Goal: Task Accomplishment & Management: Complete application form

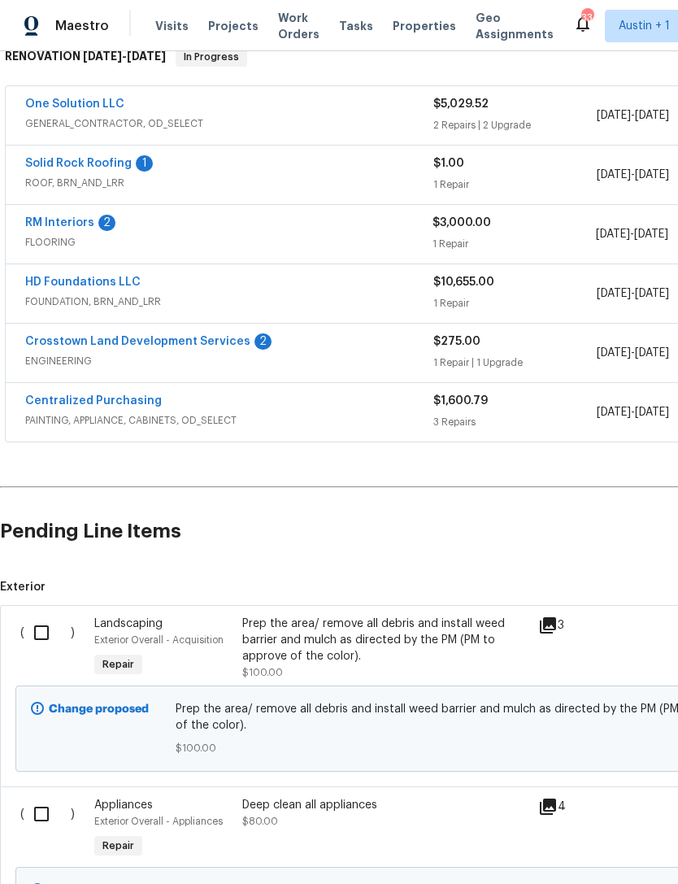
scroll to position [294, 0]
click at [39, 616] on input "checkbox" at bounding box center [47, 633] width 46 height 34
checkbox input "true"
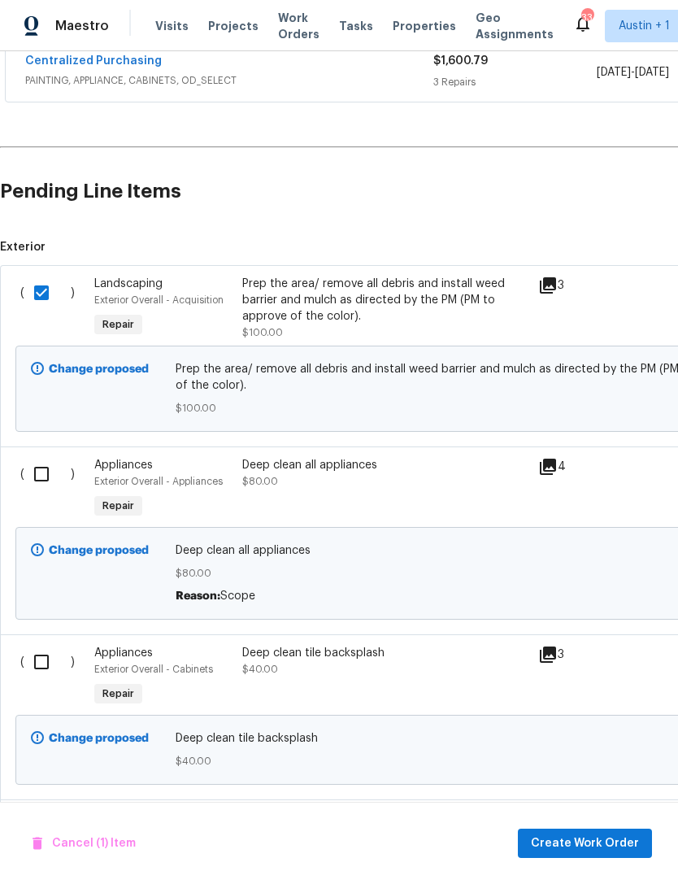
scroll to position [634, 0]
click at [47, 458] on input "checkbox" at bounding box center [47, 474] width 46 height 34
checkbox input "true"
click at [45, 646] on input "checkbox" at bounding box center [47, 662] width 46 height 34
checkbox input "true"
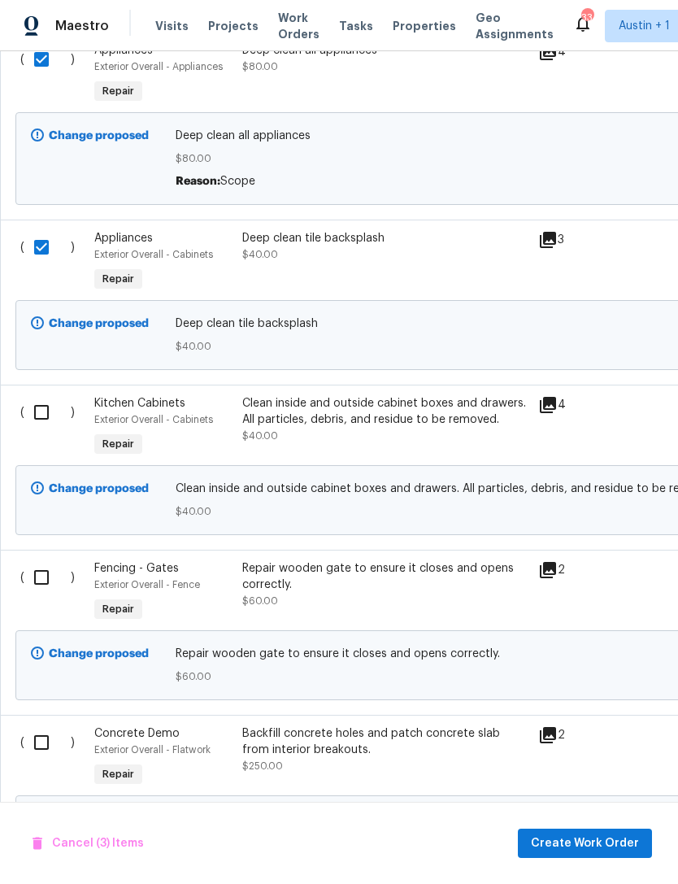
scroll to position [1048, 0]
click at [41, 560] on input "checkbox" at bounding box center [47, 577] width 46 height 34
checkbox input "true"
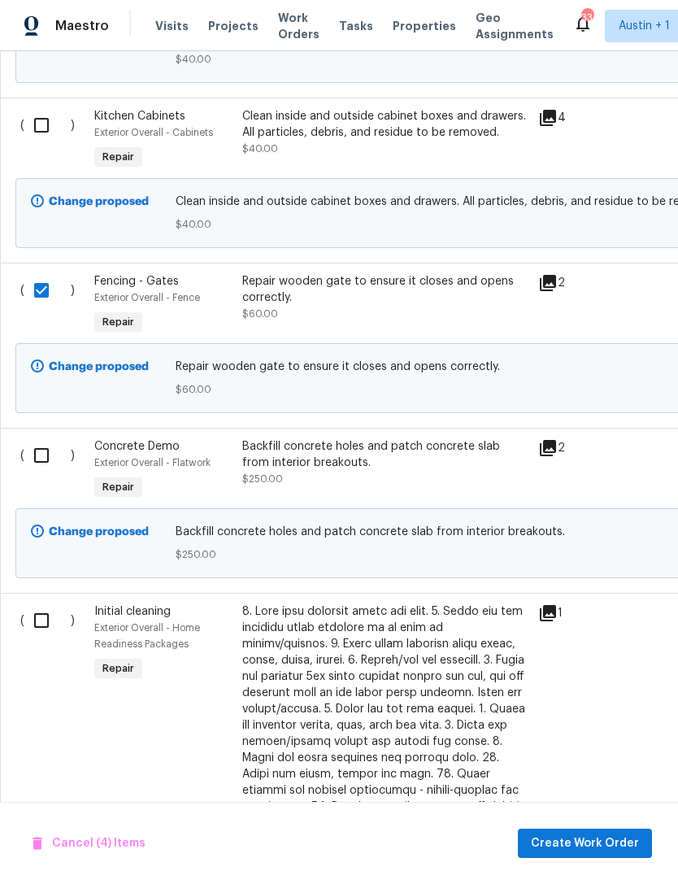
scroll to position [1335, 0]
click at [39, 604] on input "checkbox" at bounding box center [47, 620] width 46 height 34
checkbox input "true"
click at [37, 443] on input "checkbox" at bounding box center [47, 455] width 46 height 34
checkbox input "true"
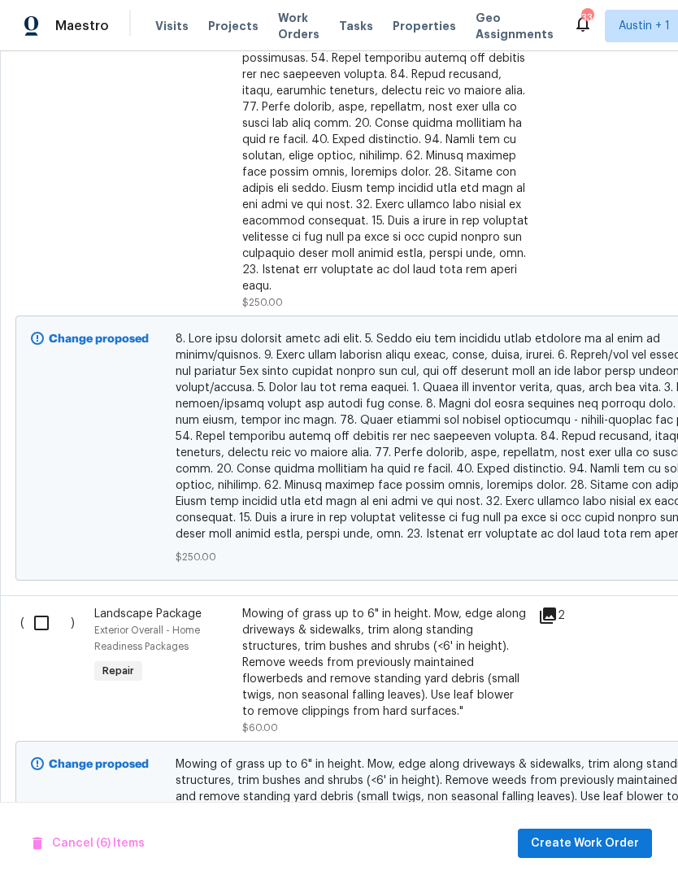
scroll to position [2085, 0]
click at [35, 605] on input "checkbox" at bounding box center [47, 622] width 46 height 34
checkbox input "true"
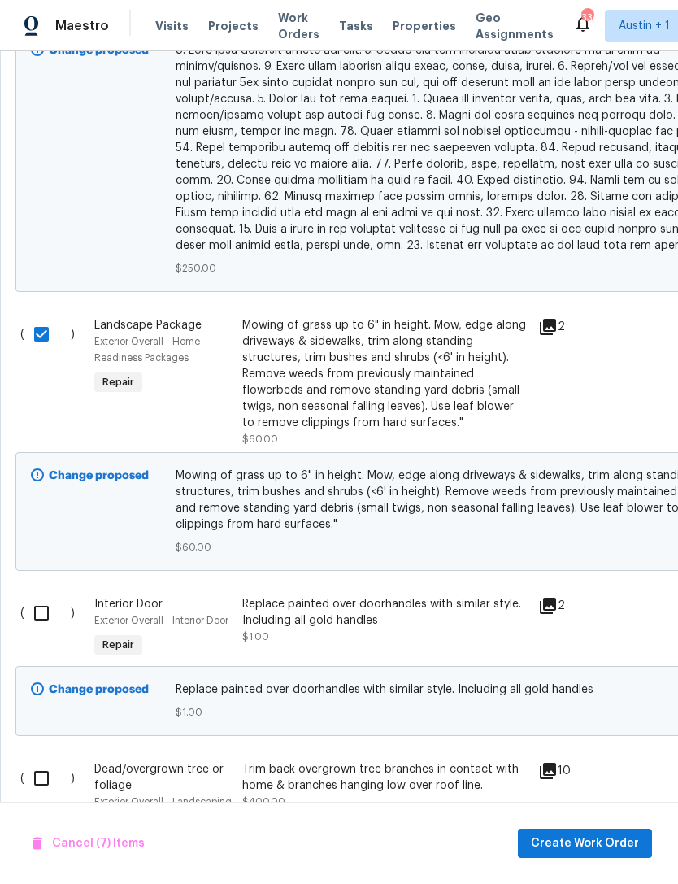
scroll to position [2372, 0]
click at [44, 596] on input "checkbox" at bounding box center [47, 613] width 46 height 34
checkbox input "true"
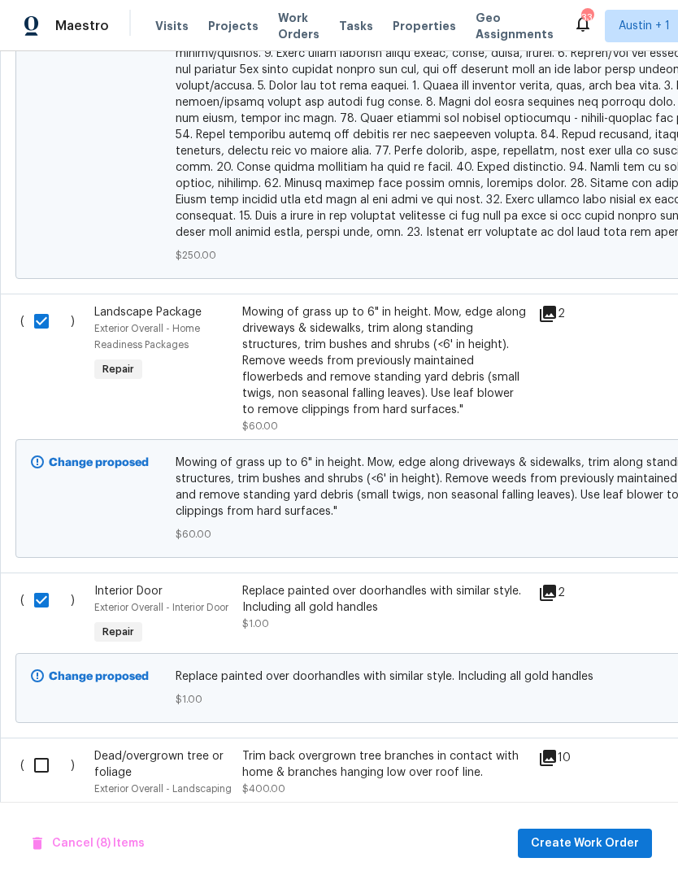
click at [388, 583] on div "Replace painted over doorhandles with similar style. Including all gold handles" at bounding box center [385, 599] width 286 height 33
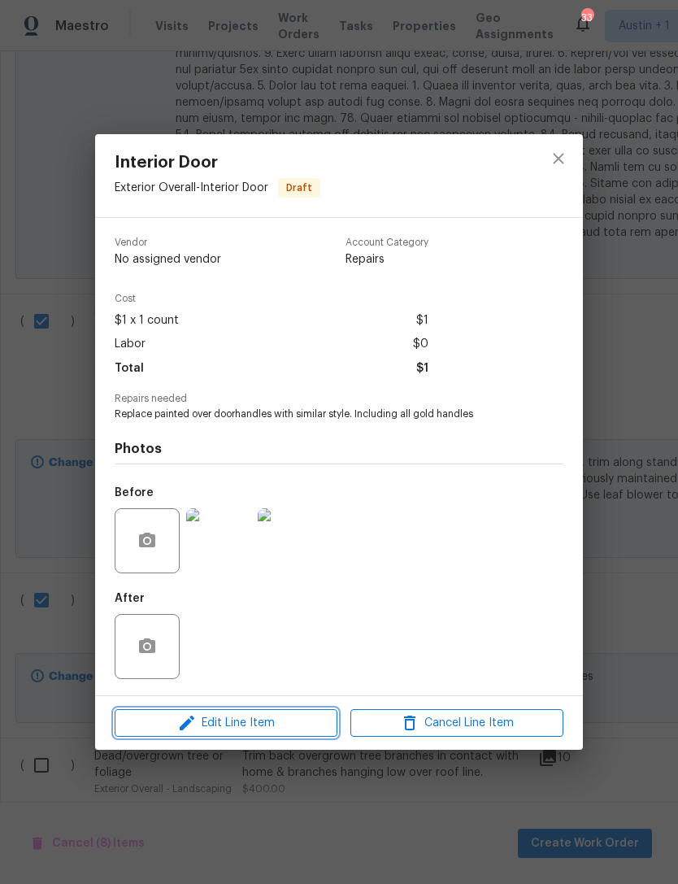
click at [190, 725] on icon "button" at bounding box center [187, 723] width 20 height 20
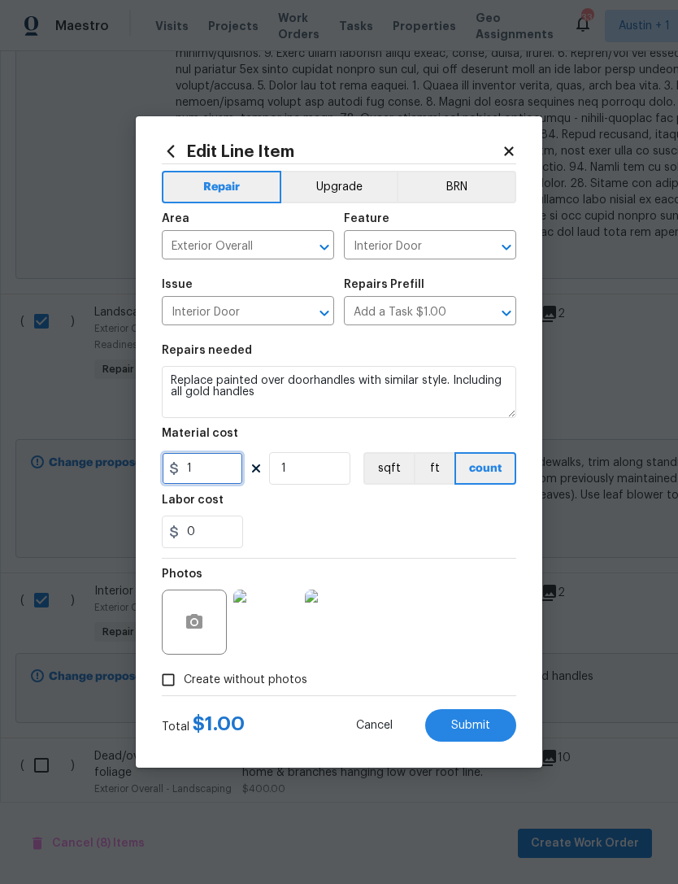
click at [216, 464] on input "1" at bounding box center [202, 468] width 81 height 33
type input "20"
click at [294, 477] on input "1" at bounding box center [309, 468] width 81 height 33
type input "4"
click at [472, 544] on div "0" at bounding box center [339, 532] width 355 height 33
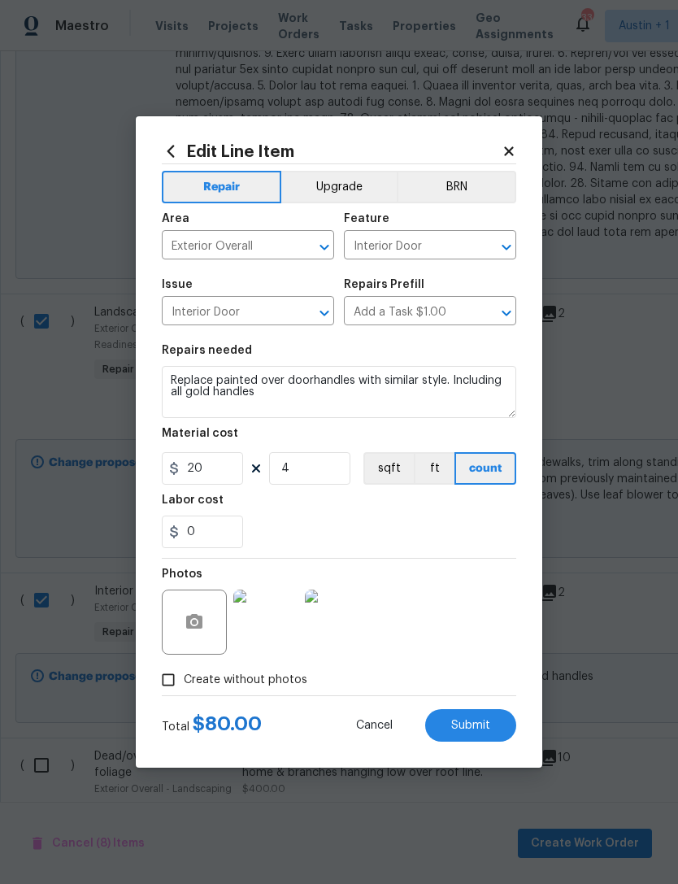
click at [480, 726] on span "Submit" at bounding box center [470, 726] width 39 height 12
checkbox input "false"
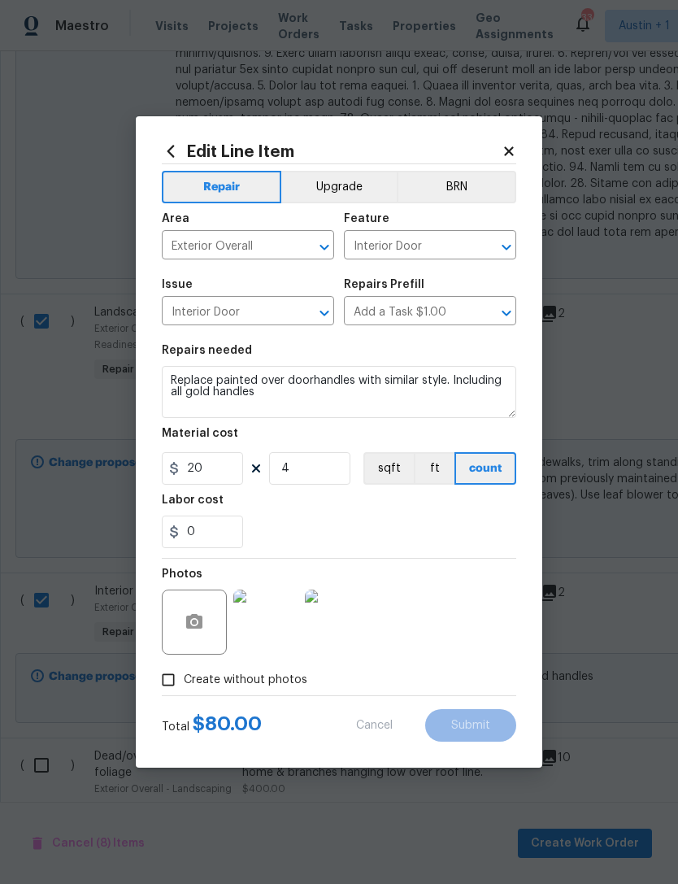
checkbox input "false"
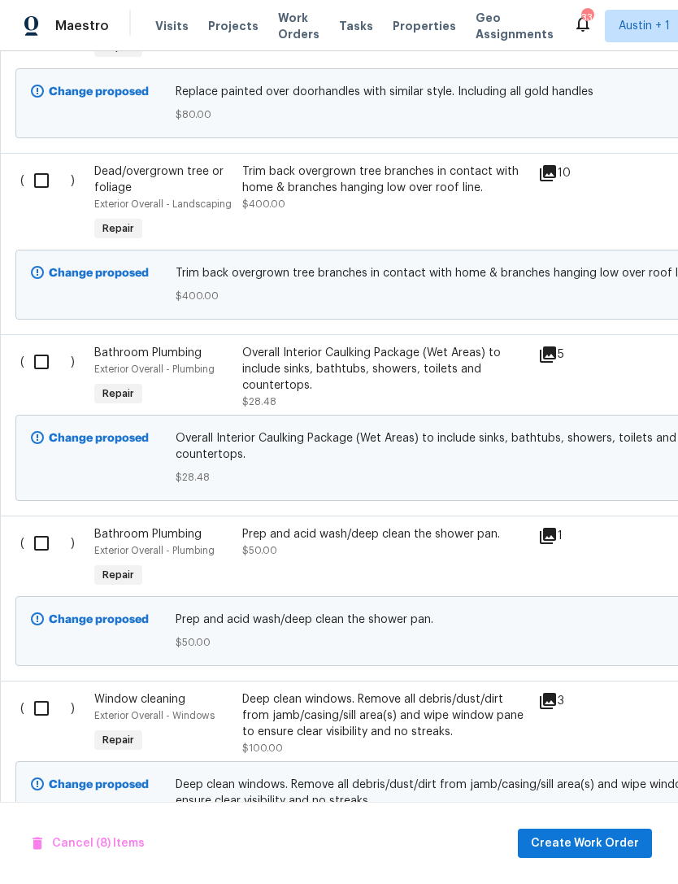
scroll to position [2969, 0]
click at [33, 692] on input "checkbox" at bounding box center [47, 709] width 46 height 34
checkbox input "true"
click at [38, 527] on input "checkbox" at bounding box center [47, 544] width 46 height 34
checkbox input "true"
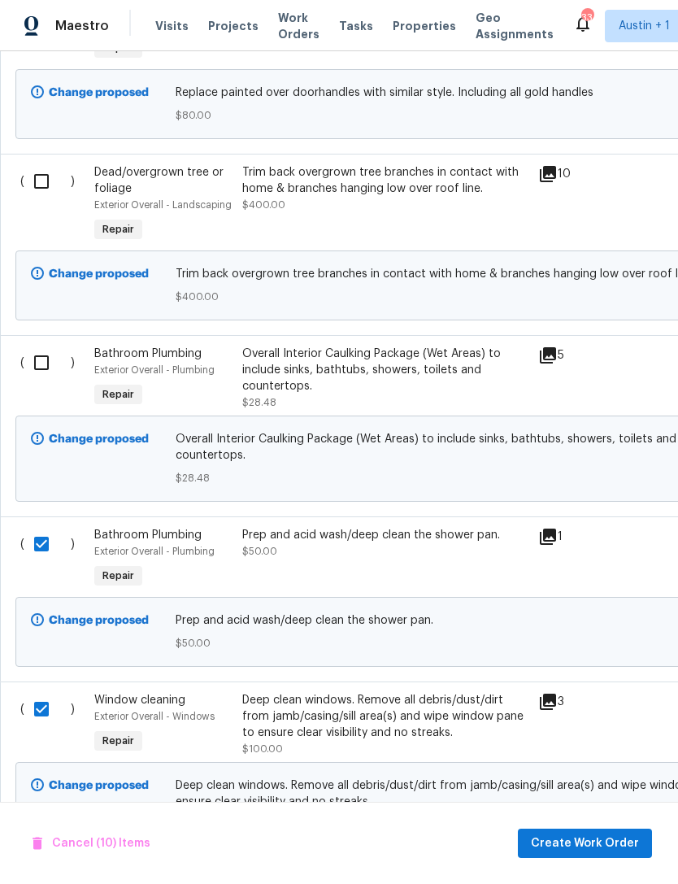
click at [43, 346] on input "checkbox" at bounding box center [47, 363] width 46 height 34
checkbox input "true"
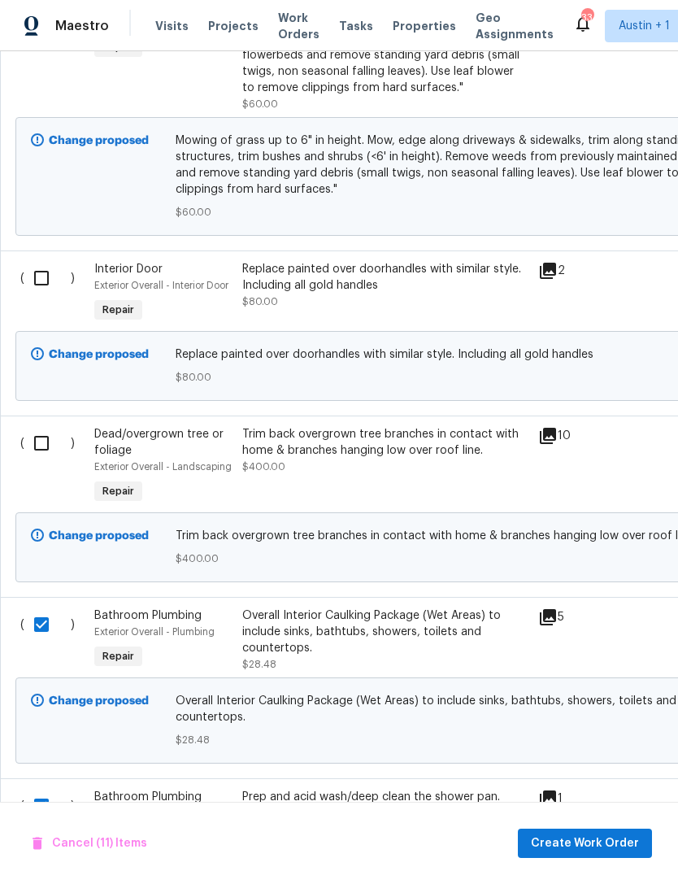
scroll to position [2708, 0]
click at [39, 426] on input "checkbox" at bounding box center [47, 443] width 46 height 34
checkbox input "true"
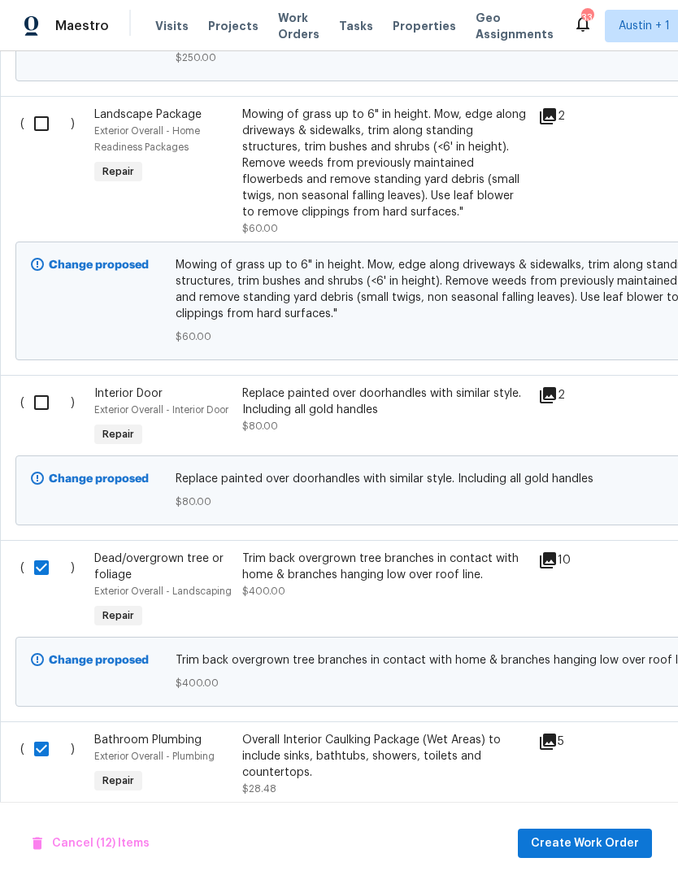
scroll to position [2583, 0]
click at [42, 386] on input "checkbox" at bounding box center [47, 403] width 46 height 34
checkbox input "true"
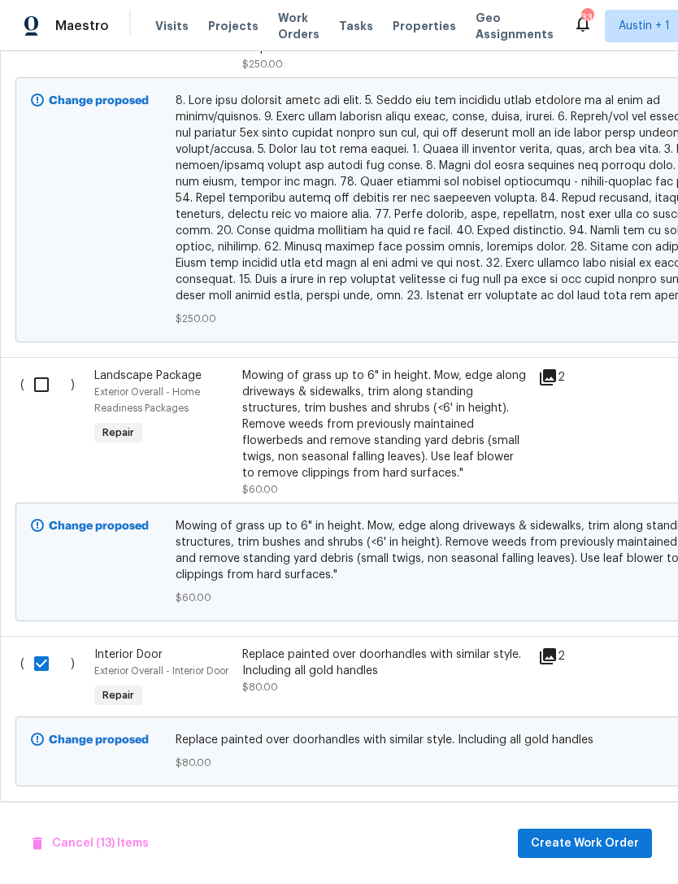
scroll to position [2321, 0]
click at [37, 368] on input "checkbox" at bounding box center [47, 385] width 46 height 34
checkbox input "true"
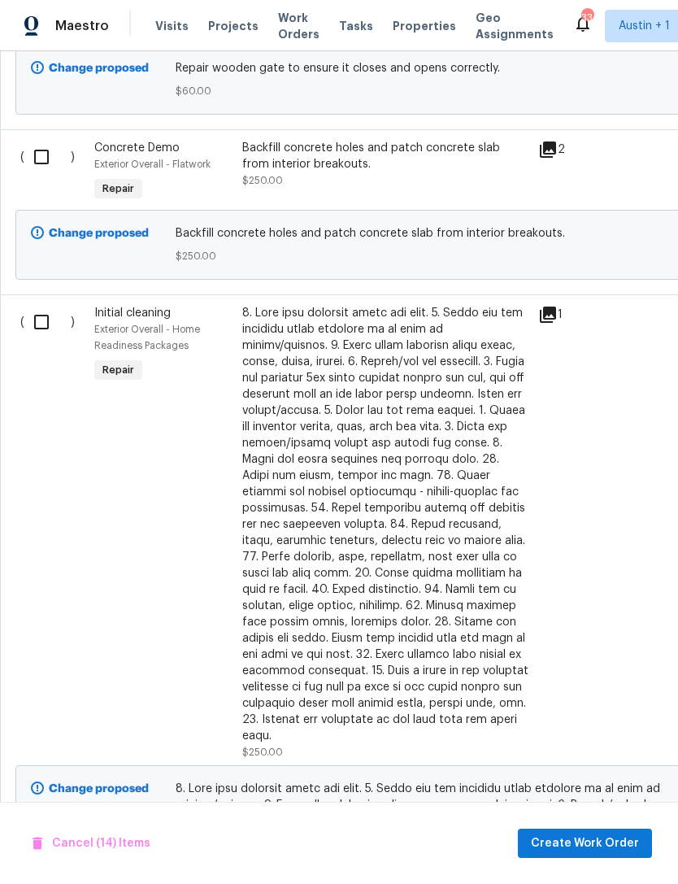
scroll to position [0, 0]
click at [35, 312] on input "checkbox" at bounding box center [47, 322] width 46 height 34
checkbox input "true"
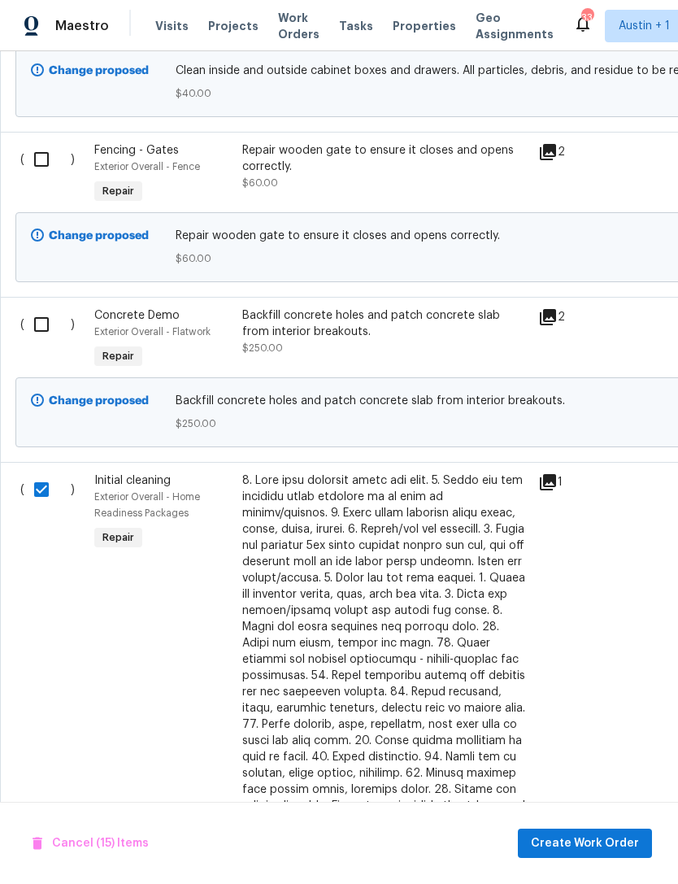
click at [31, 314] on input "checkbox" at bounding box center [47, 324] width 46 height 34
checkbox input "true"
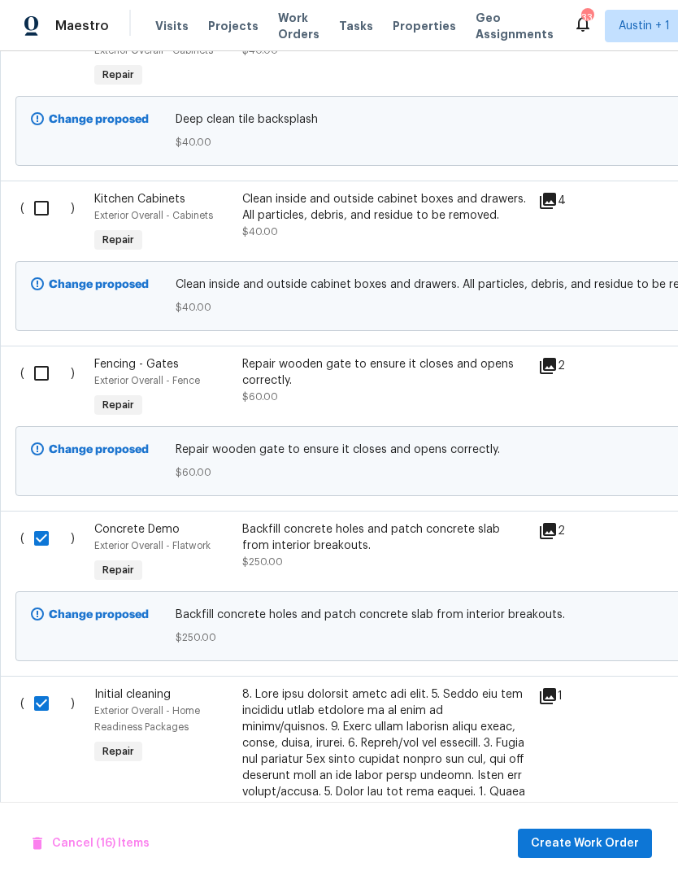
click at [46, 364] on input "checkbox" at bounding box center [47, 373] width 46 height 34
checkbox input "true"
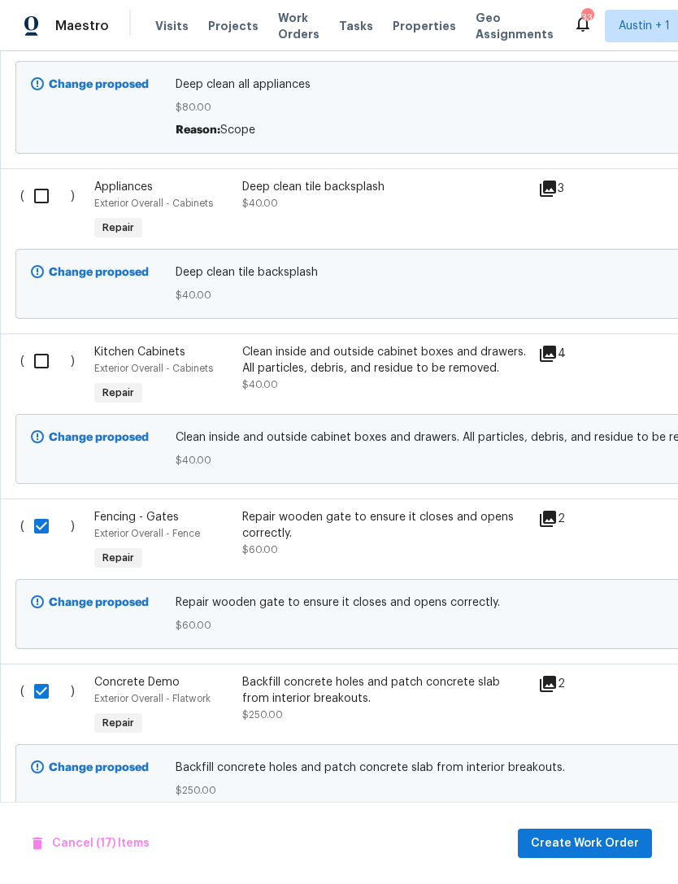
click at [39, 346] on input "checkbox" at bounding box center [47, 361] width 46 height 34
checkbox input "true"
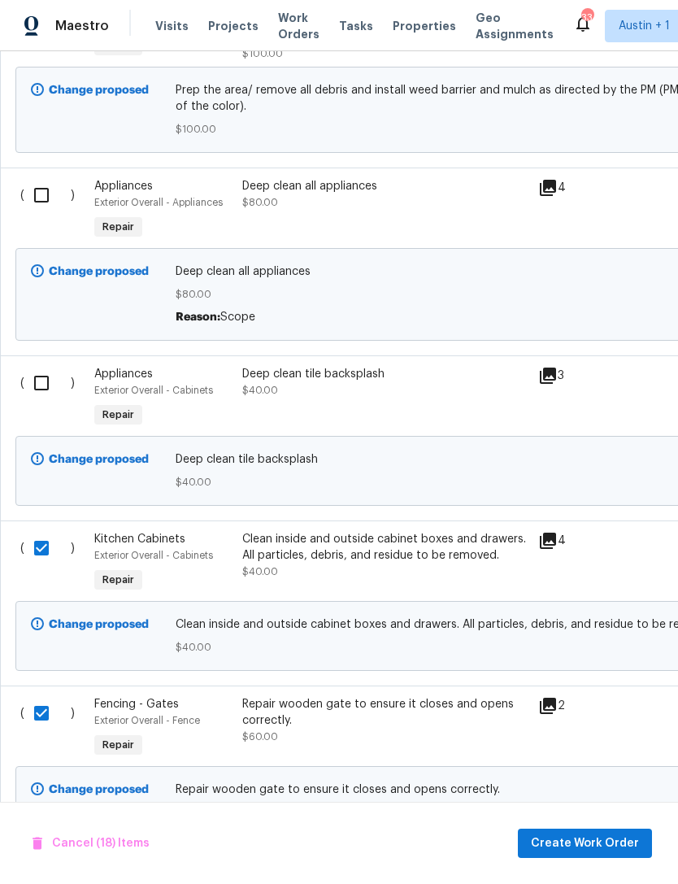
scroll to position [912, 0]
click at [34, 373] on input "checkbox" at bounding box center [47, 384] width 46 height 34
checkbox input "true"
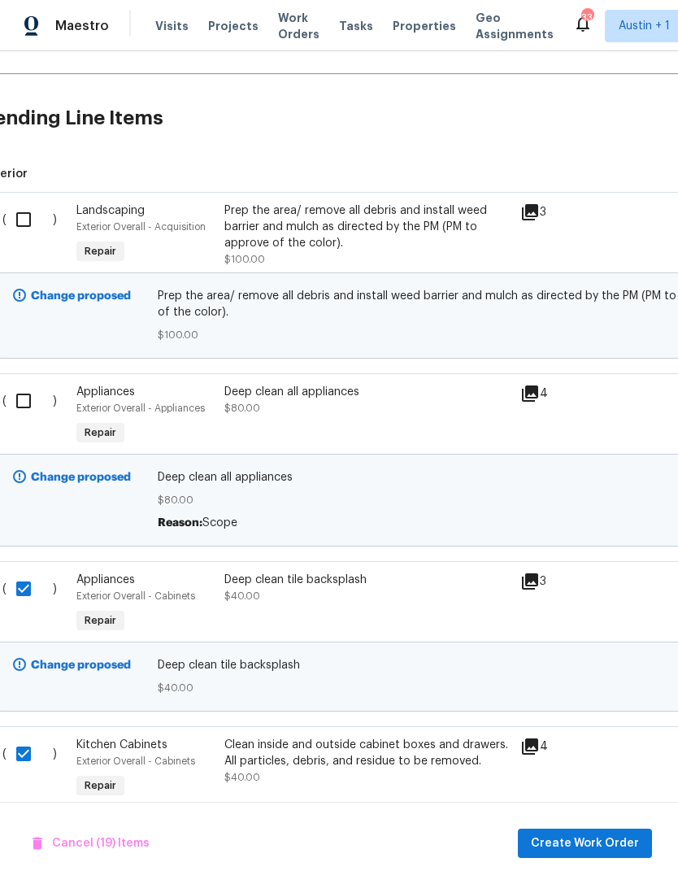
scroll to position [705, 16]
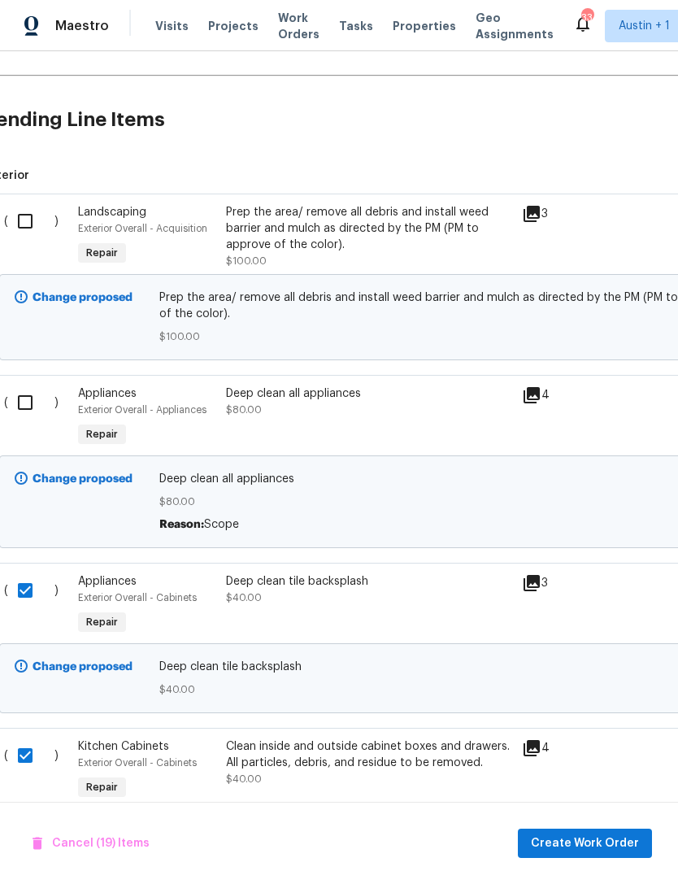
click at [26, 394] on input "checkbox" at bounding box center [31, 403] width 46 height 34
checkbox input "true"
click at [33, 213] on input "checkbox" at bounding box center [31, 221] width 46 height 34
checkbox input "true"
click at [617, 838] on span "Create Work Order" at bounding box center [585, 844] width 108 height 20
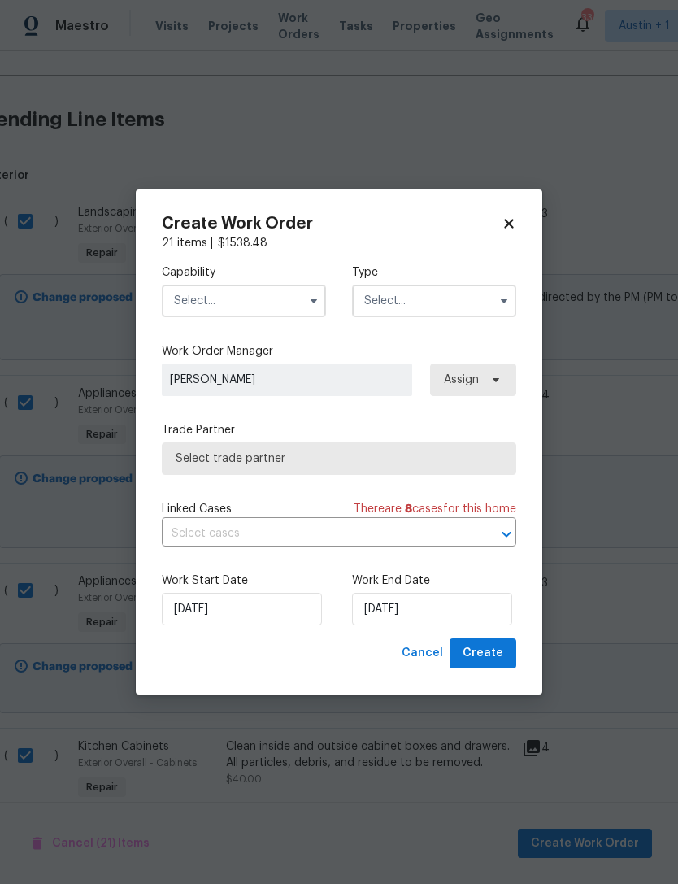
click at [188, 310] on input "text" at bounding box center [244, 301] width 164 height 33
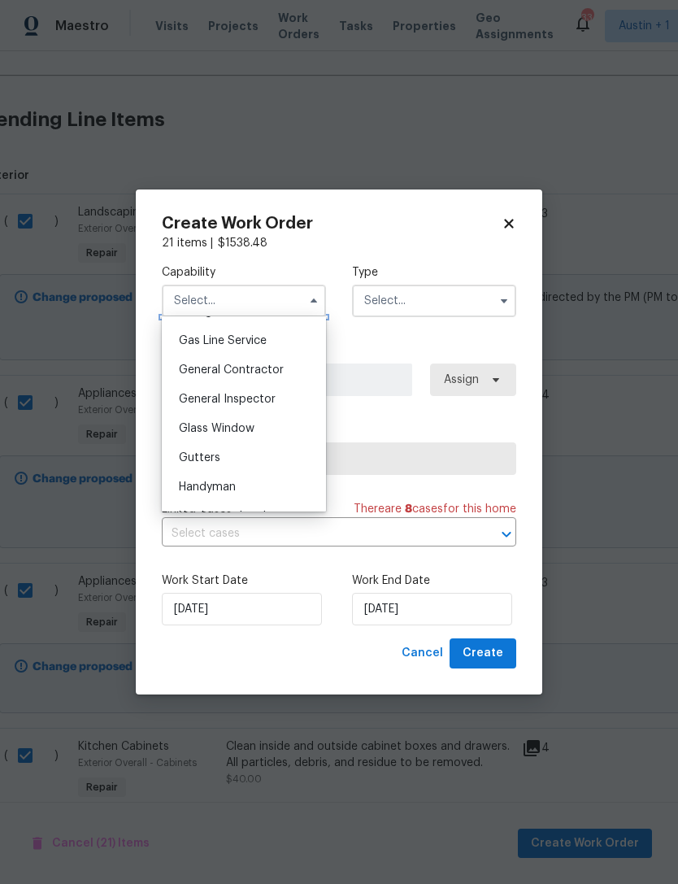
scroll to position [744, 0]
click at [189, 372] on span "General Contractor" at bounding box center [231, 368] width 105 height 11
type input "General Contractor"
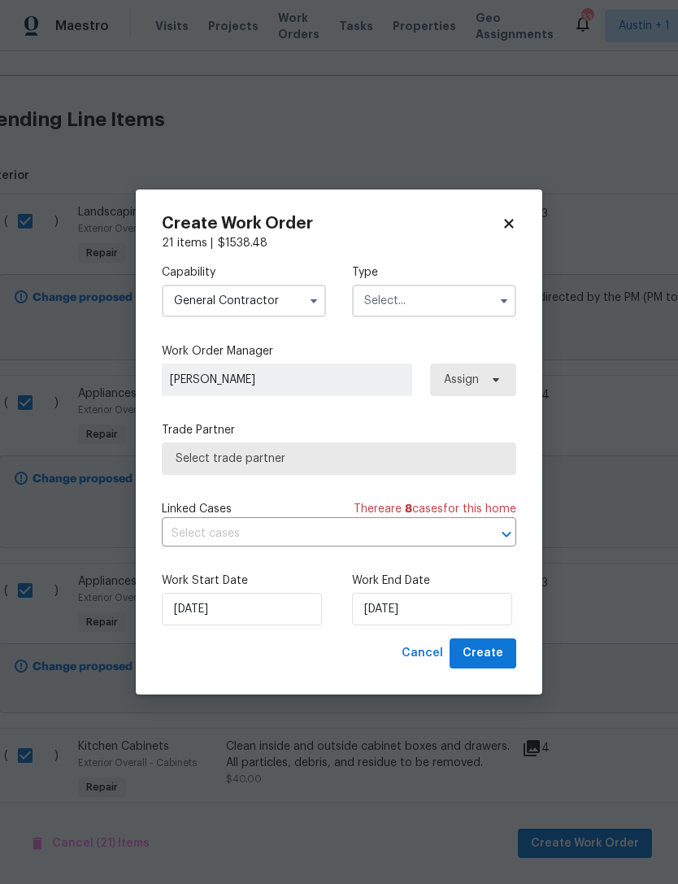
click at [470, 314] on input "text" at bounding box center [434, 301] width 164 height 33
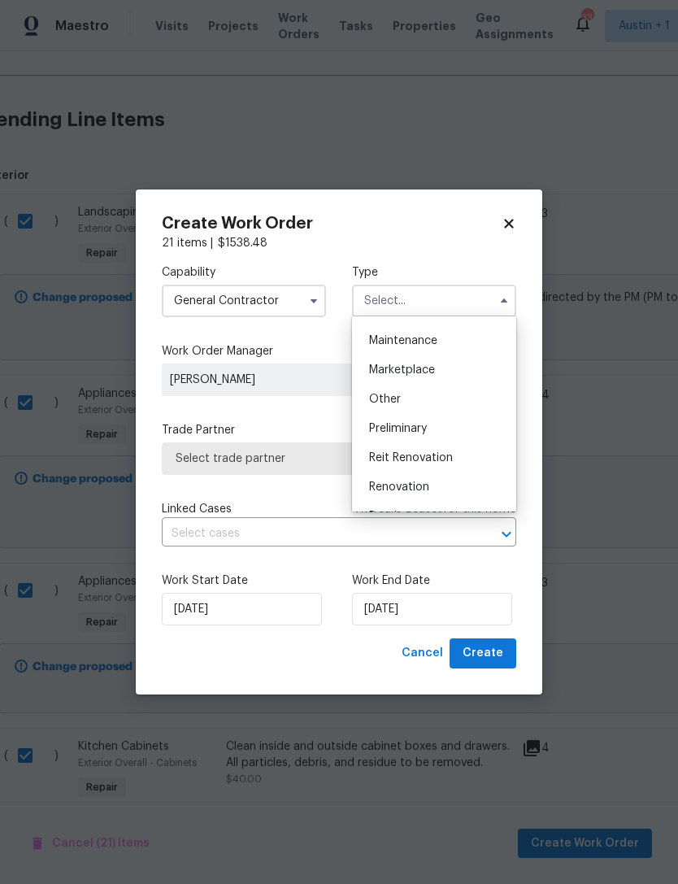
scroll to position [260, 0]
click at [446, 483] on div "Renovation" at bounding box center [434, 484] width 156 height 29
type input "Renovation"
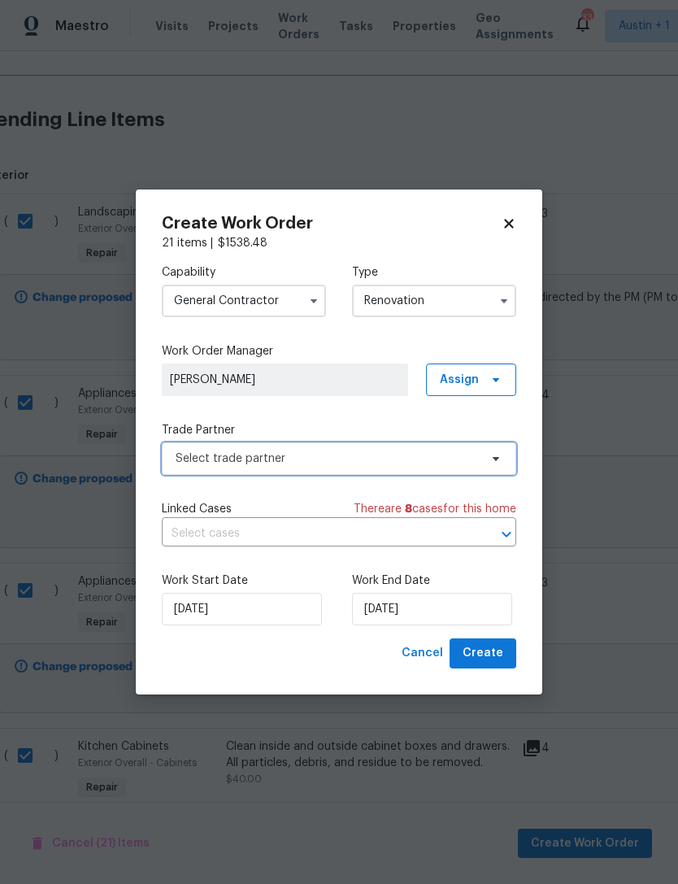
click at [447, 469] on span "Select trade partner" at bounding box center [339, 458] width 355 height 33
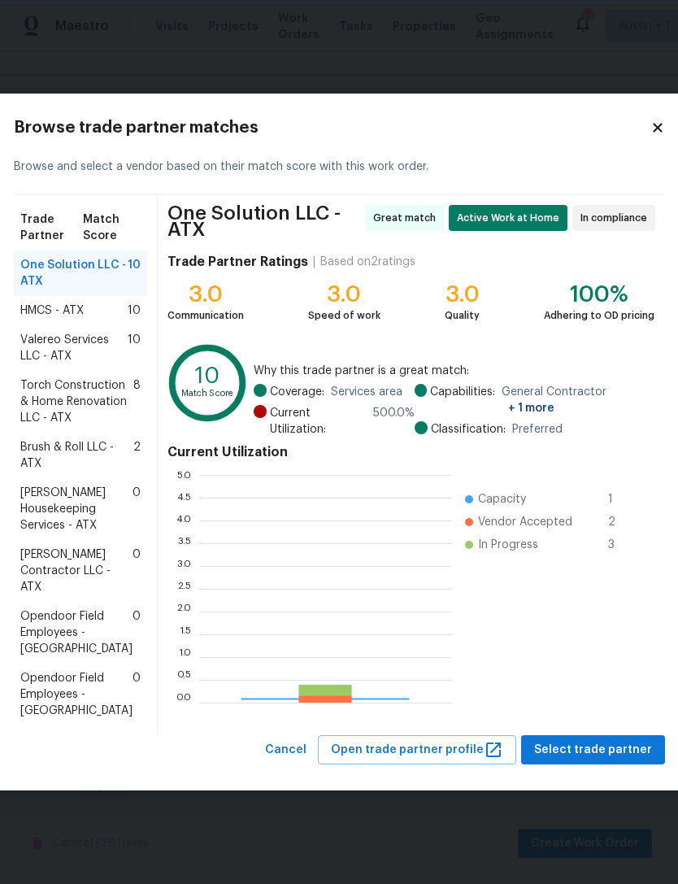
scroll to position [228, 252]
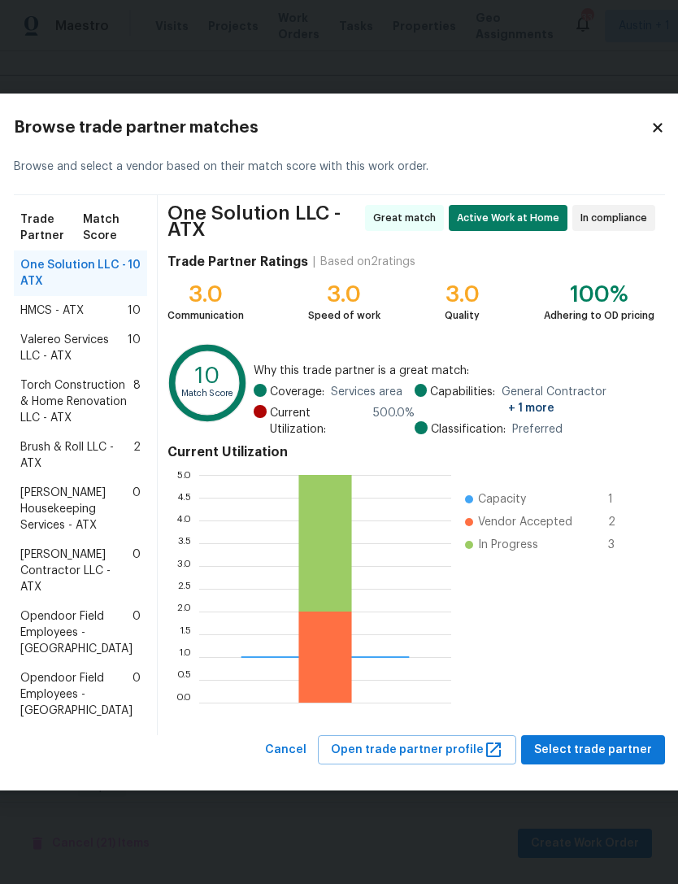
click at [46, 534] on span "[PERSON_NAME] Housekeeping Services - ATX" at bounding box center [76, 509] width 112 height 49
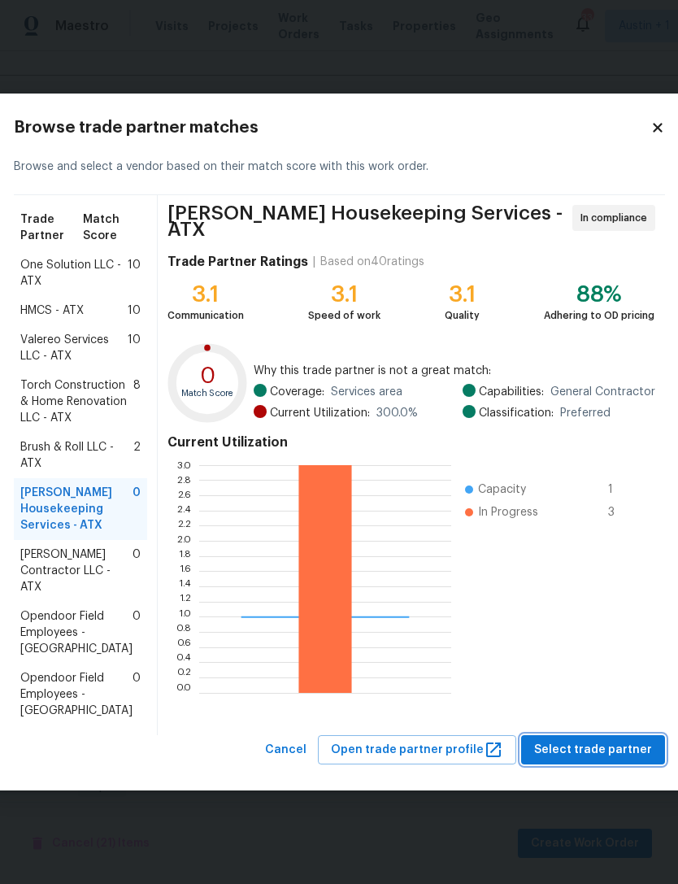
click at [612, 760] on span "Select trade partner" at bounding box center [593, 750] width 118 height 20
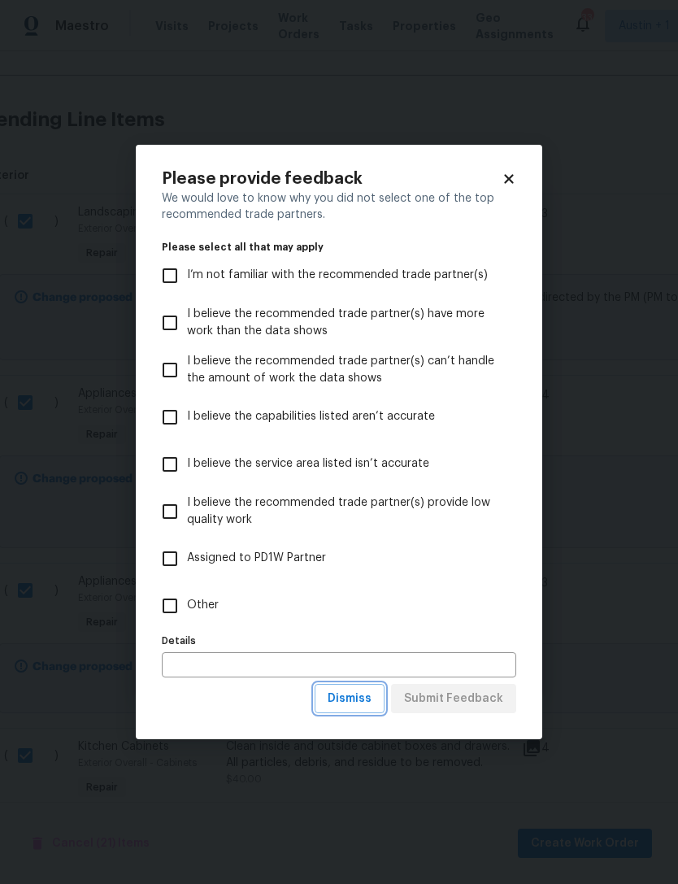
click at [363, 709] on button "Dismiss" at bounding box center [350, 699] width 70 height 30
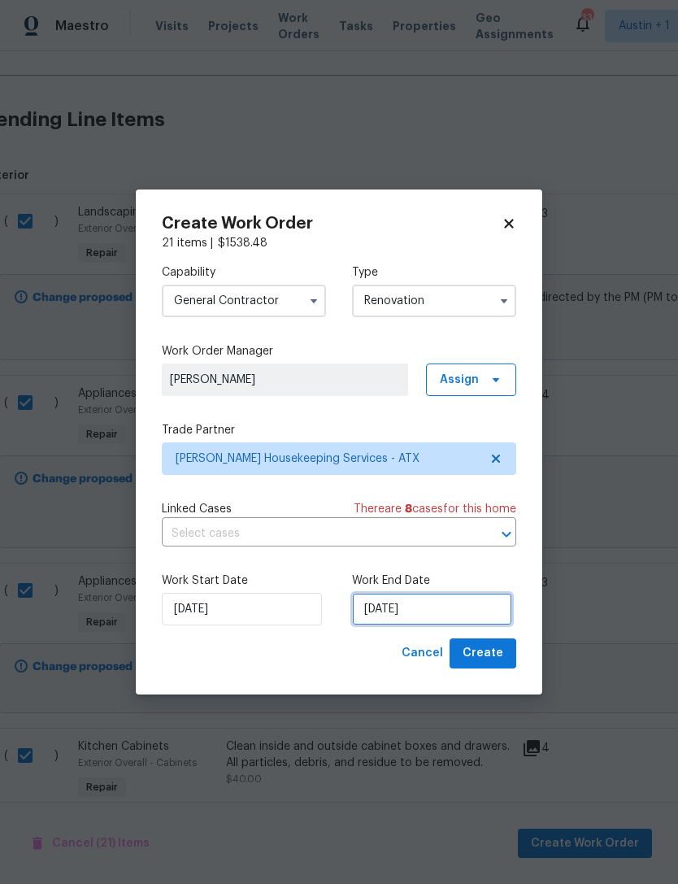
click at [458, 608] on input "[DATE]" at bounding box center [432, 609] width 160 height 33
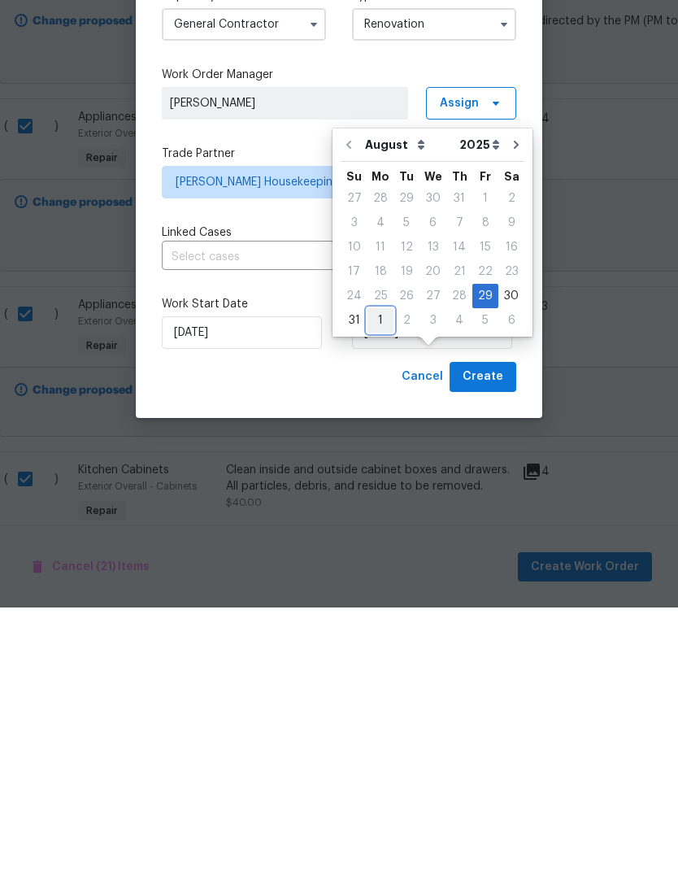
click at [377, 586] on div "1" at bounding box center [381, 597] width 26 height 23
type input "[DATE]"
select select "8"
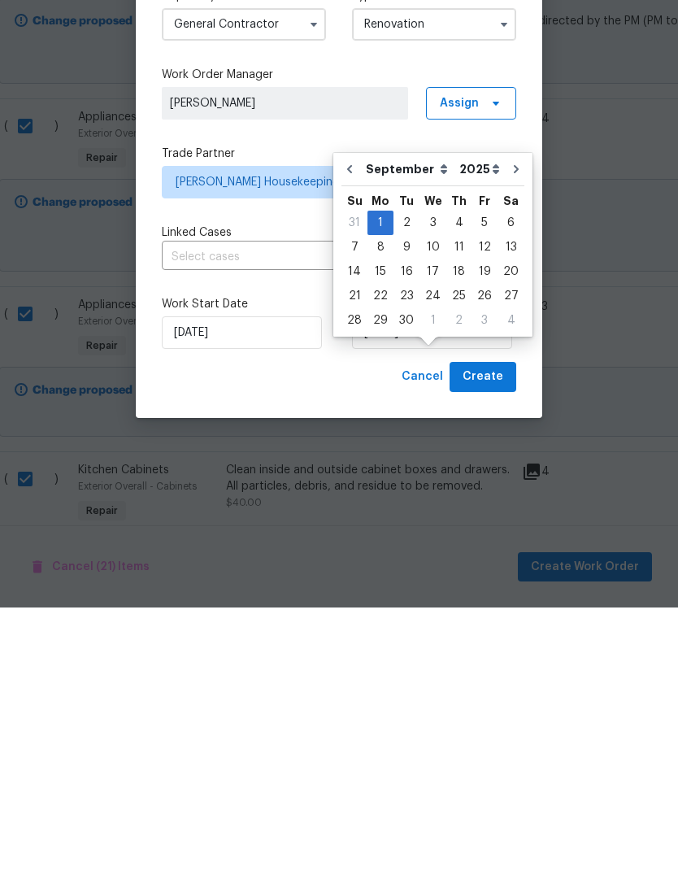
scroll to position [52, 0]
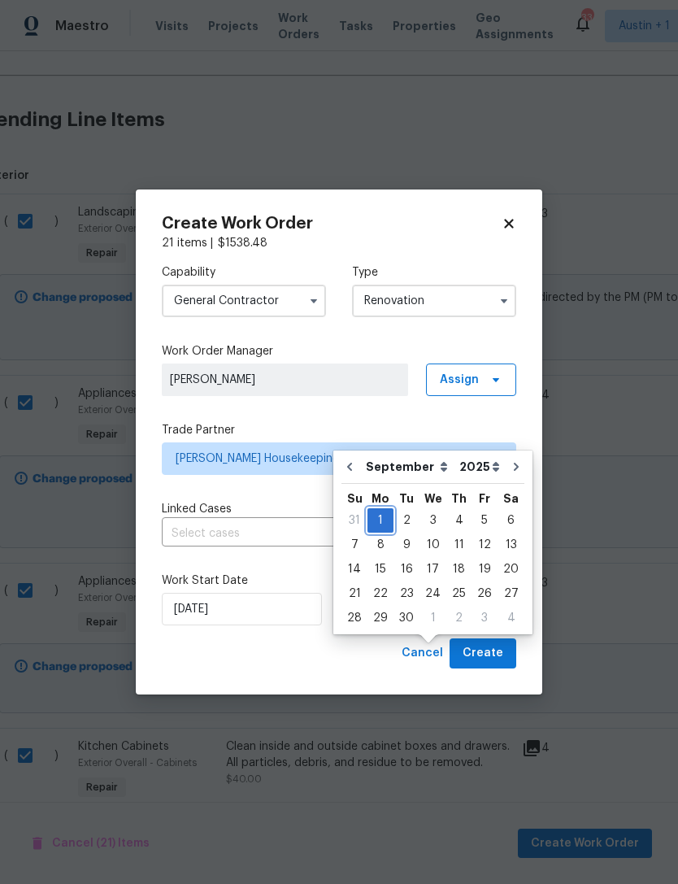
click at [380, 509] on div "1" at bounding box center [381, 520] width 26 height 23
click at [499, 653] on span "Create" at bounding box center [483, 653] width 41 height 20
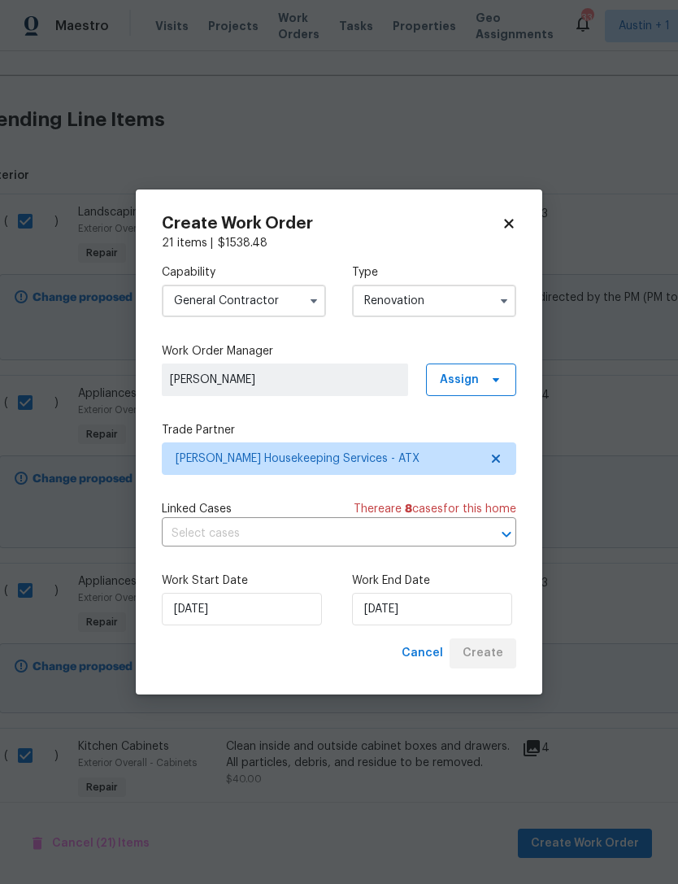
checkbox input "false"
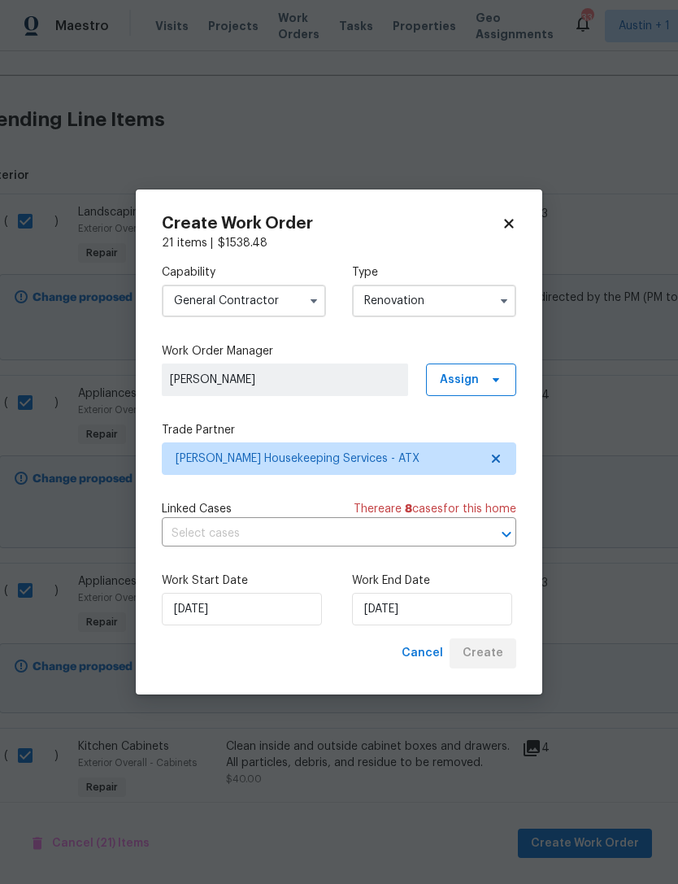
checkbox input "false"
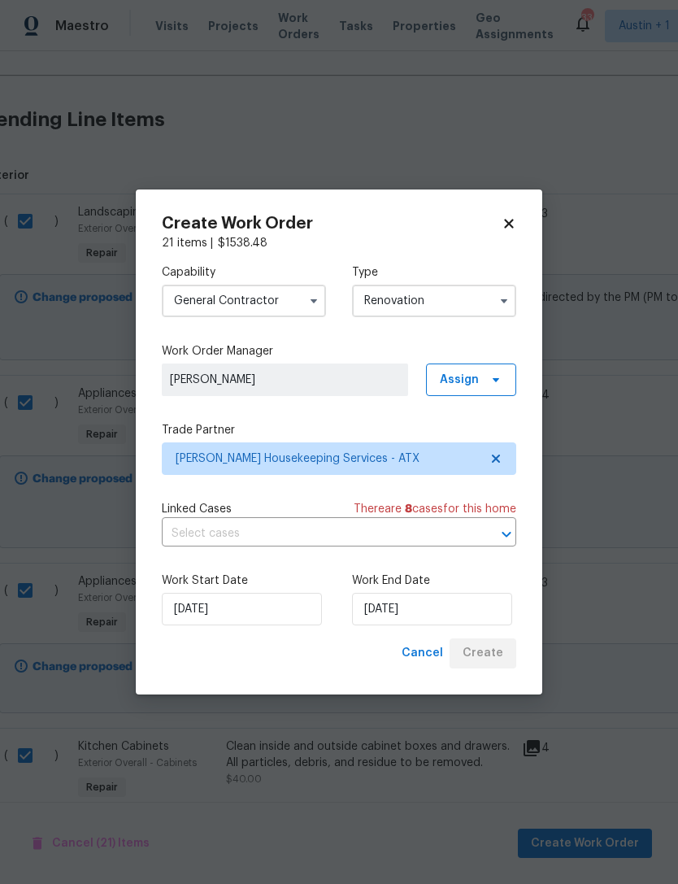
checkbox input "false"
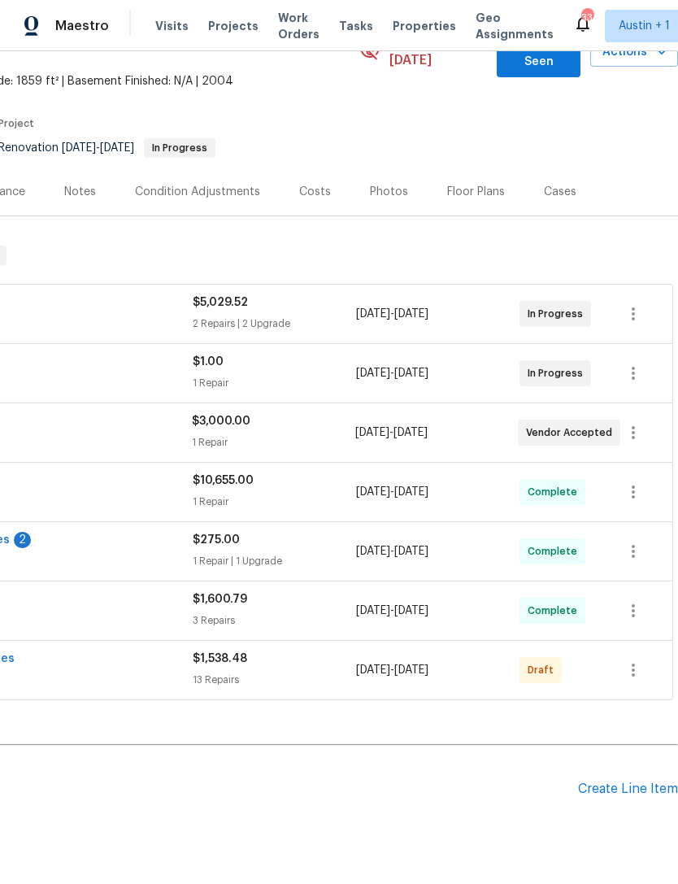
scroll to position [95, 241]
click at [643, 660] on icon "button" at bounding box center [634, 670] width 20 height 20
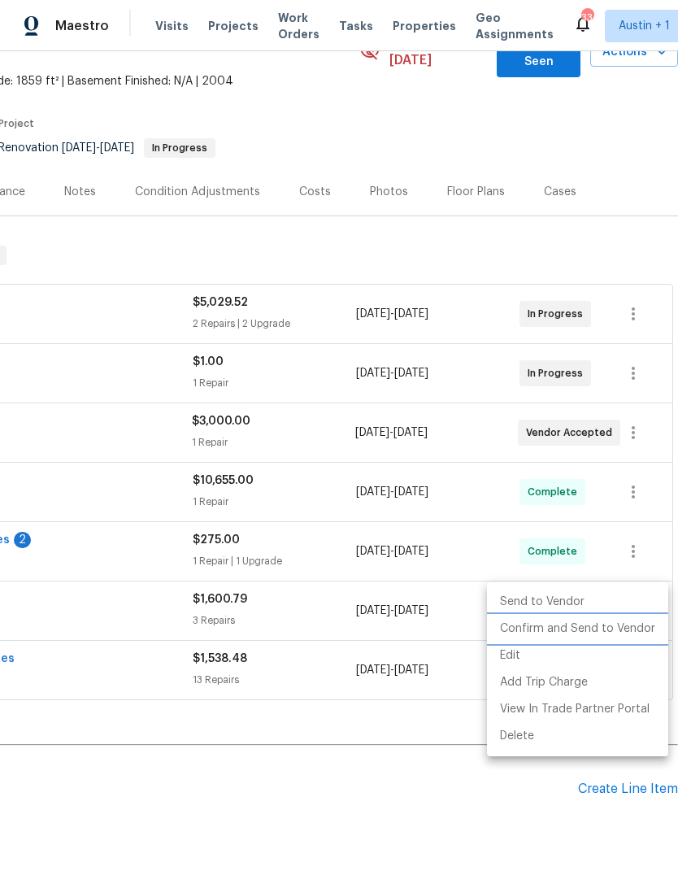
click at [627, 630] on li "Confirm and Send to Vendor" at bounding box center [577, 629] width 181 height 27
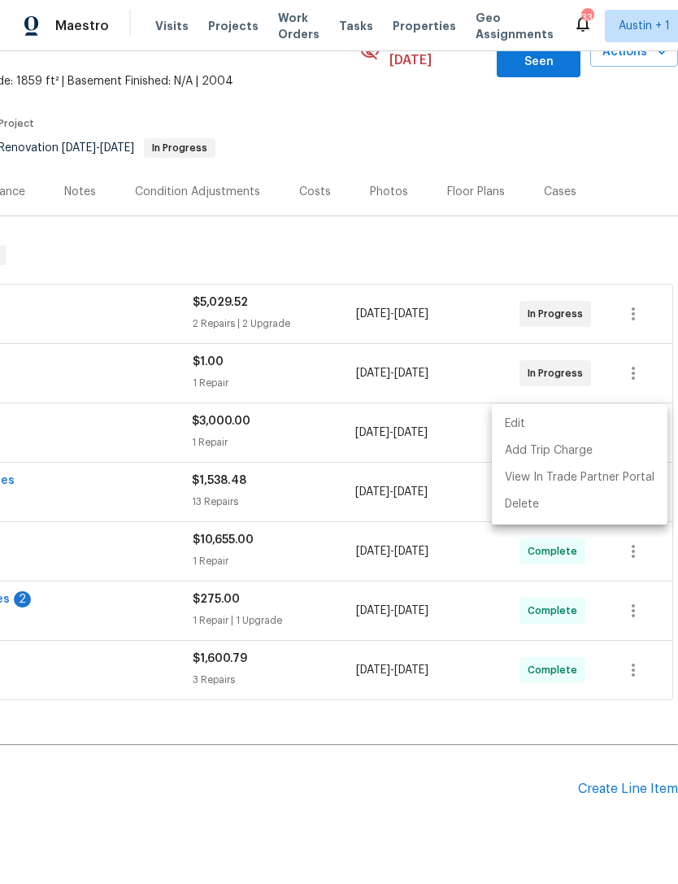
click at [521, 669] on div at bounding box center [339, 442] width 678 height 884
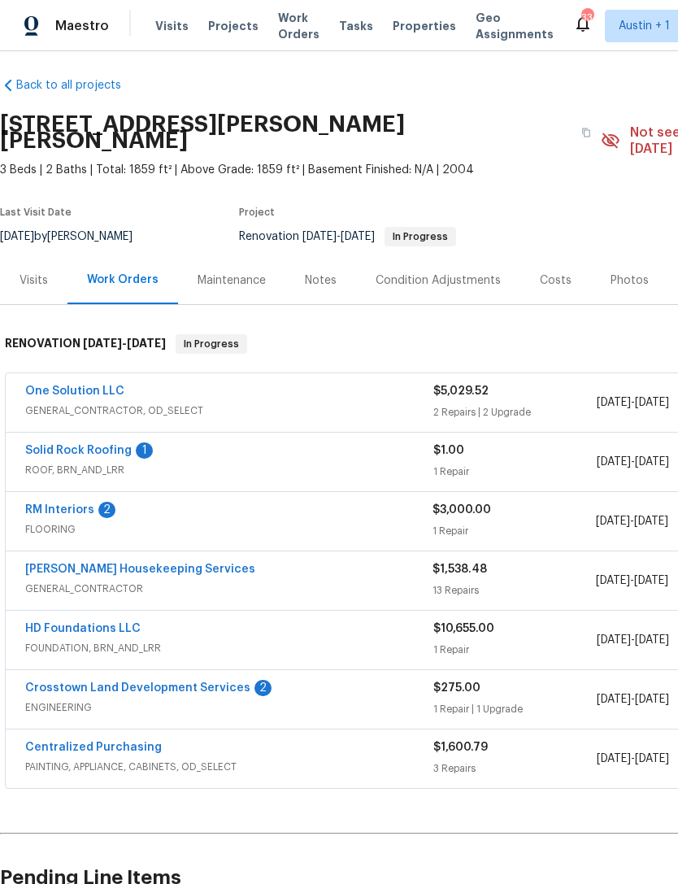
scroll to position [7, 0]
click at [77, 564] on link "[PERSON_NAME] Housekeeping Services" at bounding box center [140, 569] width 230 height 11
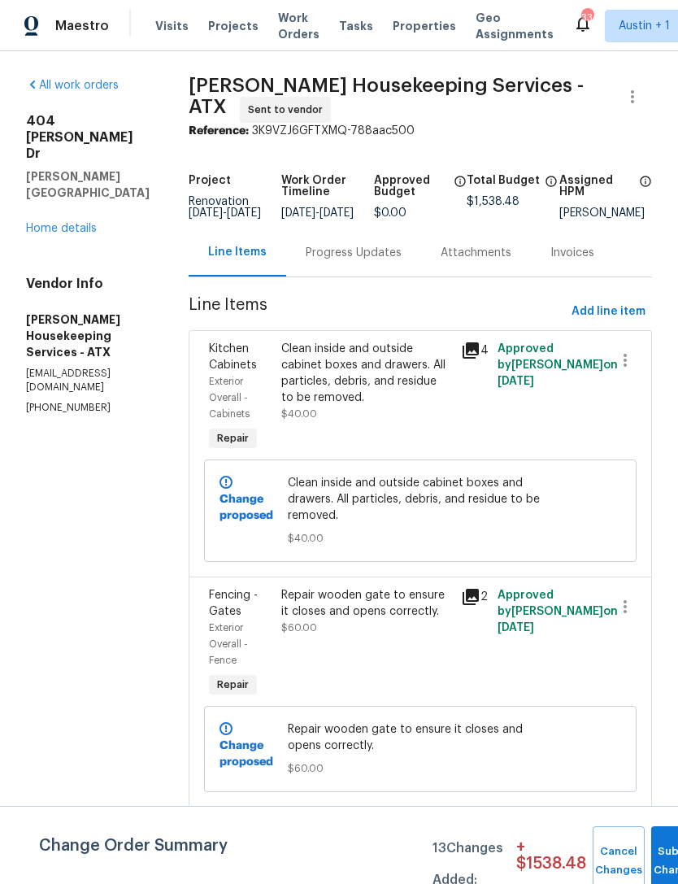
click at [501, 261] on div "Attachments" at bounding box center [476, 253] width 71 height 16
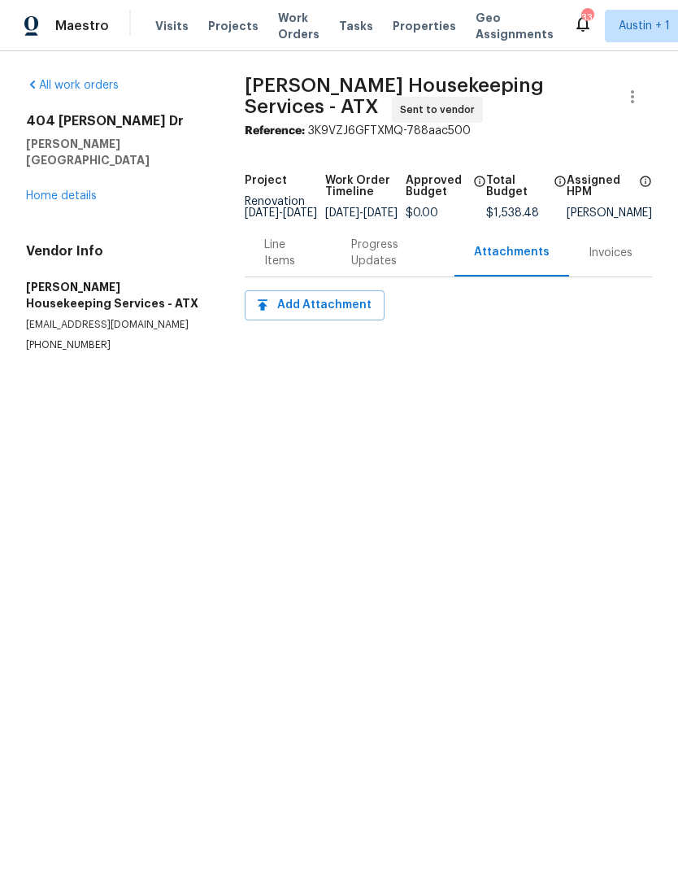
click at [390, 260] on div "Progress Updates" at bounding box center [393, 253] width 84 height 33
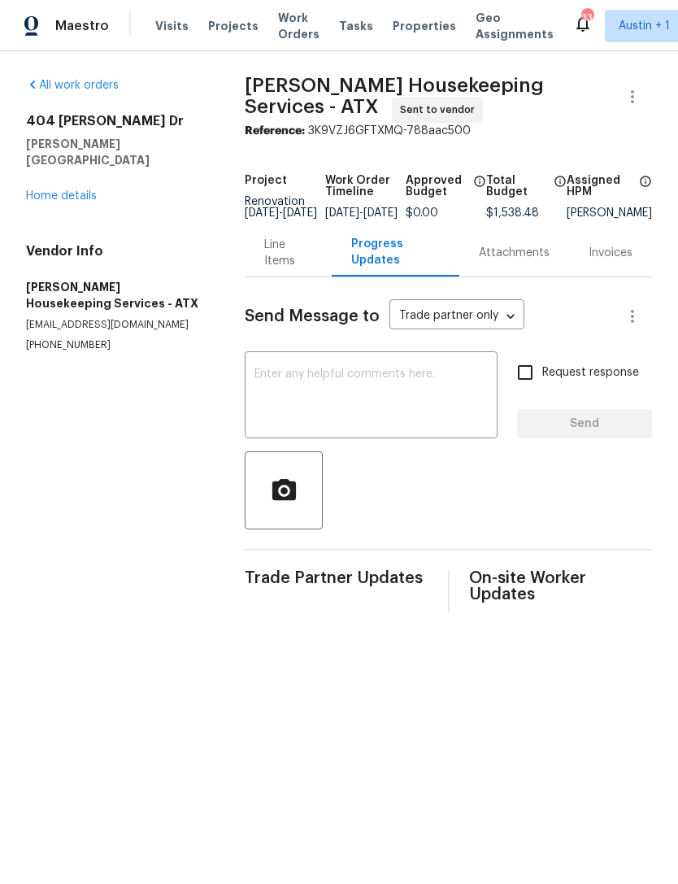
click at [409, 399] on textarea at bounding box center [371, 396] width 233 height 57
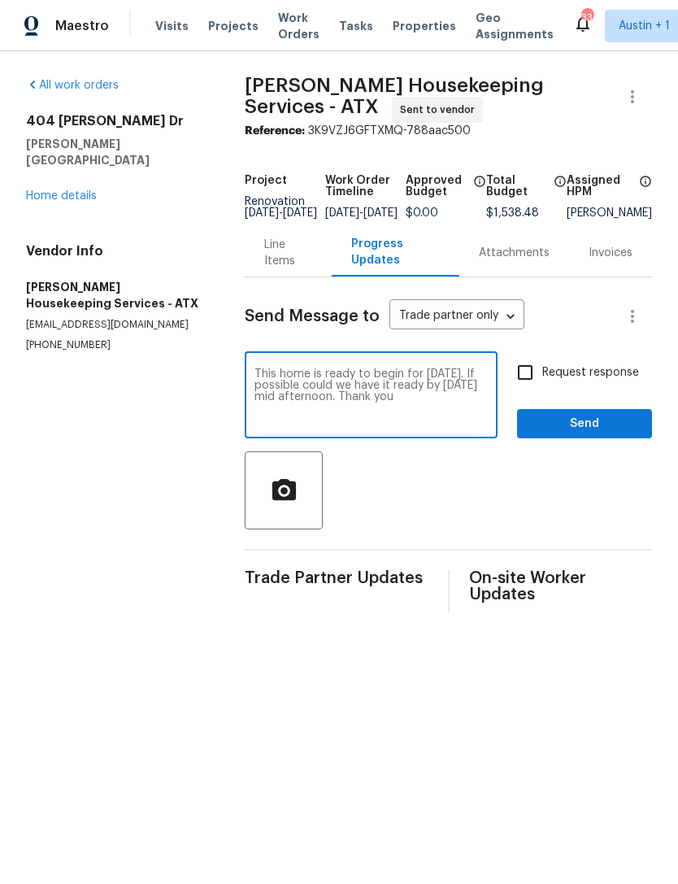
type textarea "This home is ready to begin for [DATE]. If possible could we have it ready by […"
click at [563, 505] on div at bounding box center [448, 490] width 407 height 78
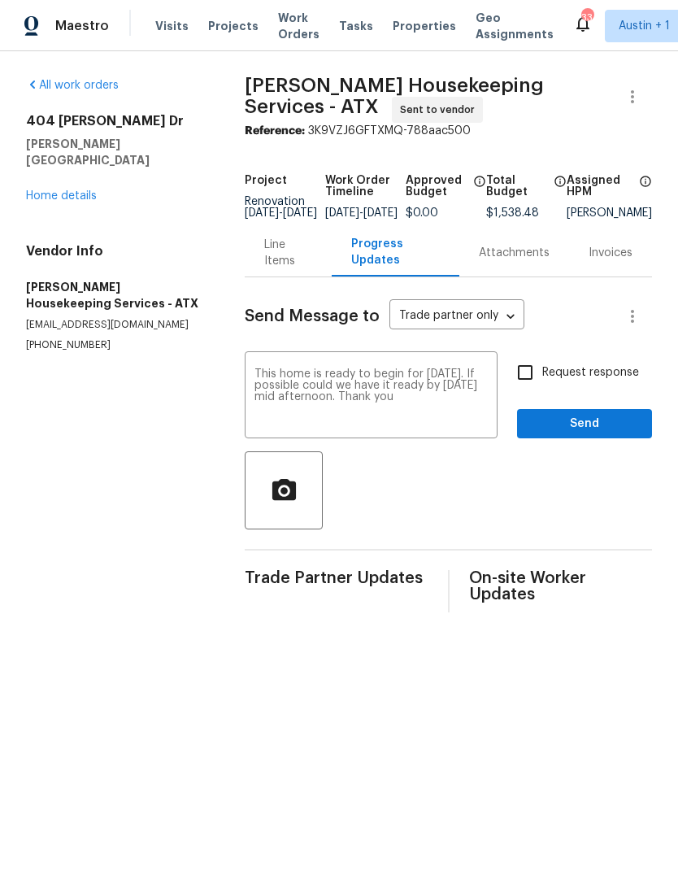
click at [535, 389] on input "Request response" at bounding box center [525, 372] width 34 height 34
checkbox input "true"
click at [615, 428] on span "Send" at bounding box center [584, 424] width 109 height 20
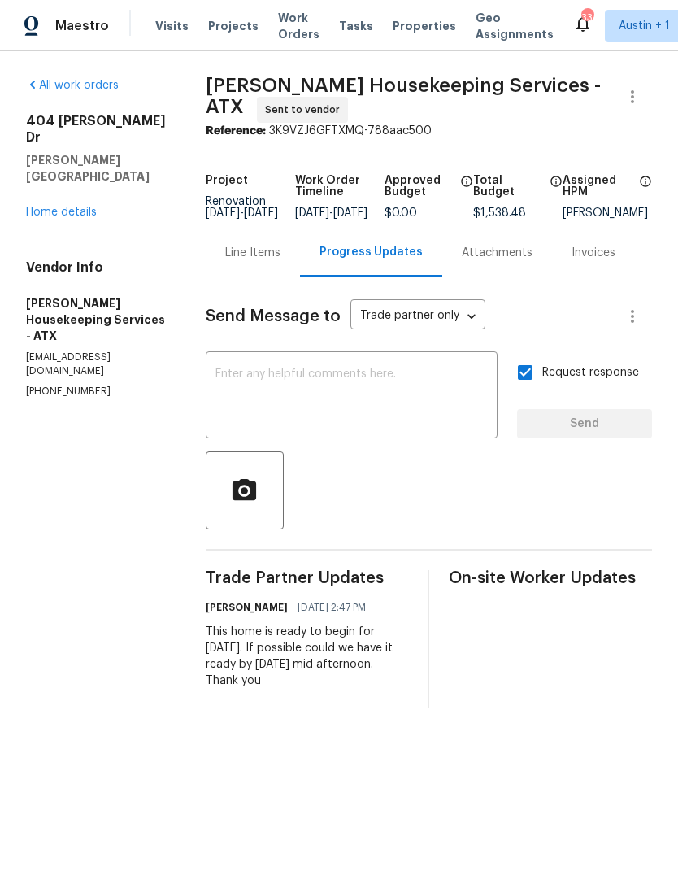
click at [53, 207] on link "Home details" at bounding box center [61, 212] width 71 height 11
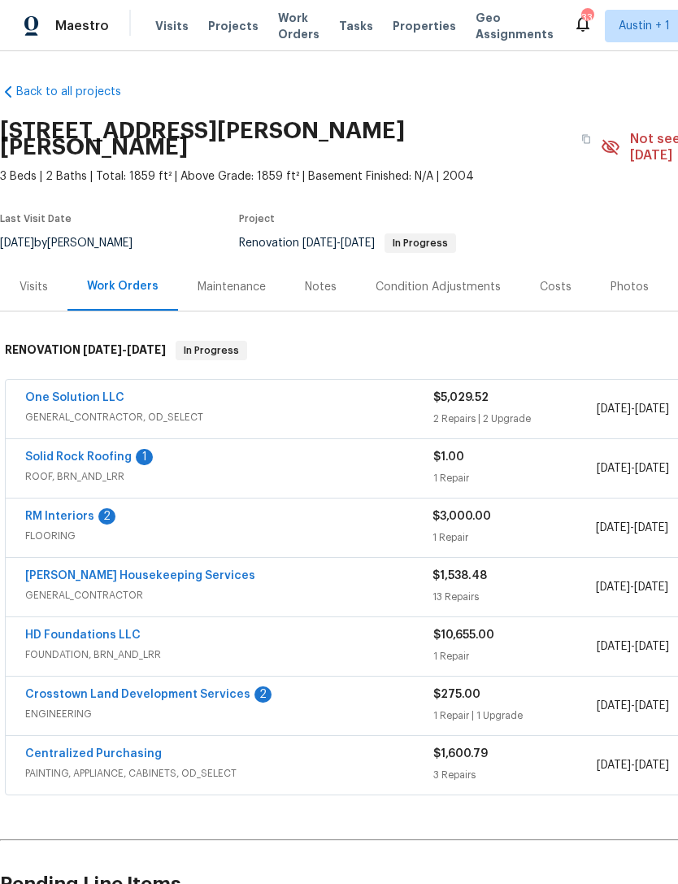
click at [328, 279] on div "Notes" at bounding box center [321, 287] width 32 height 16
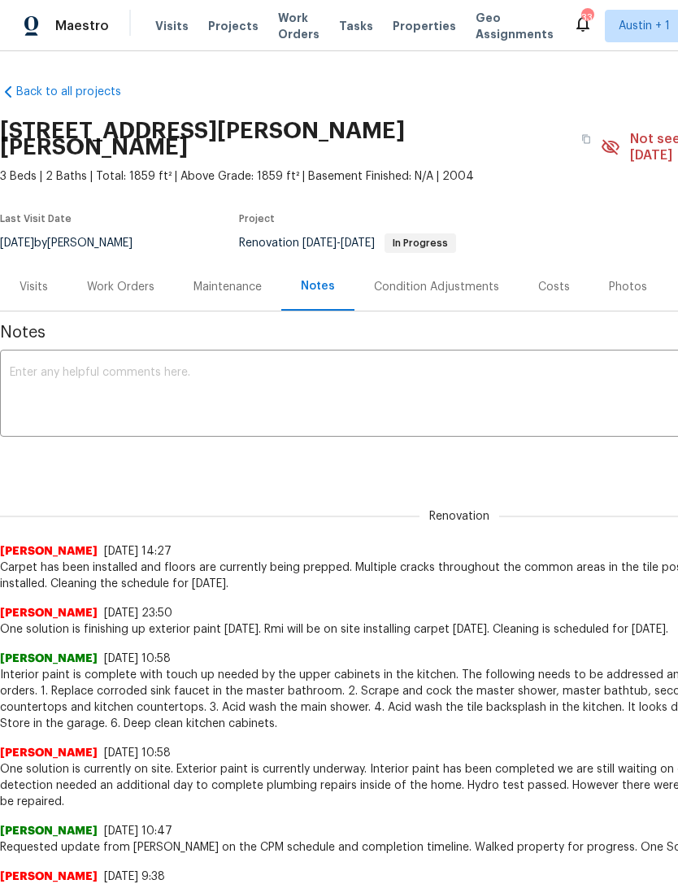
click at [576, 372] on textarea at bounding box center [460, 395] width 900 height 57
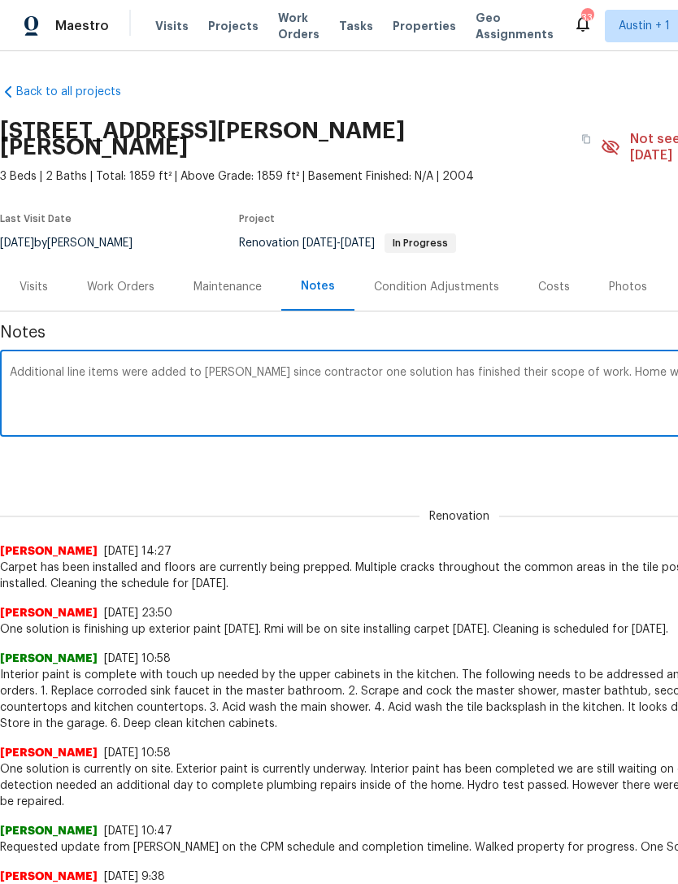
scroll to position [0, 241]
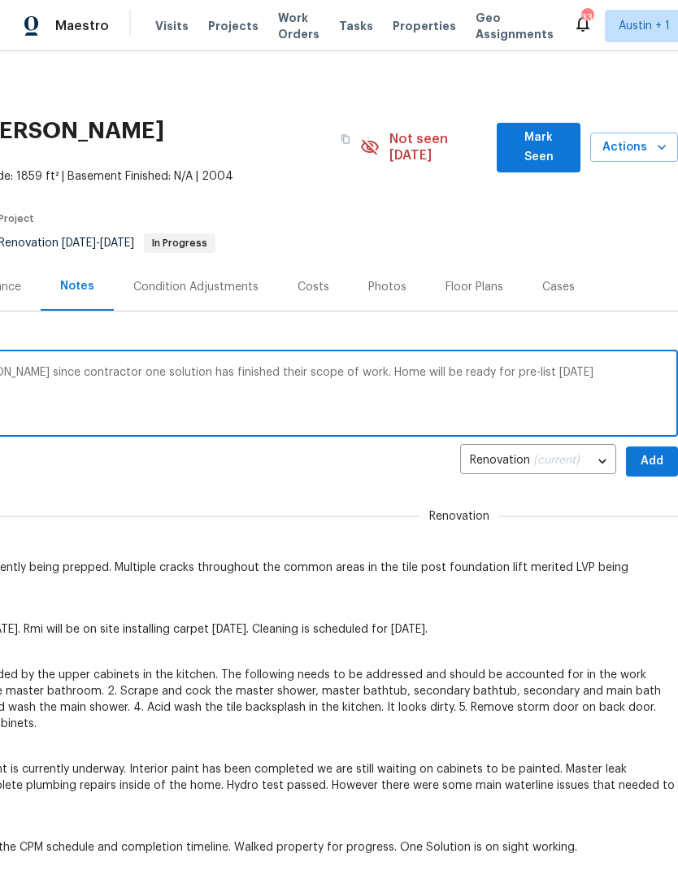
type textarea "Additional line items were added to [PERSON_NAME] since contractor one solution…"
click at [658, 451] on span "Add" at bounding box center [652, 461] width 26 height 20
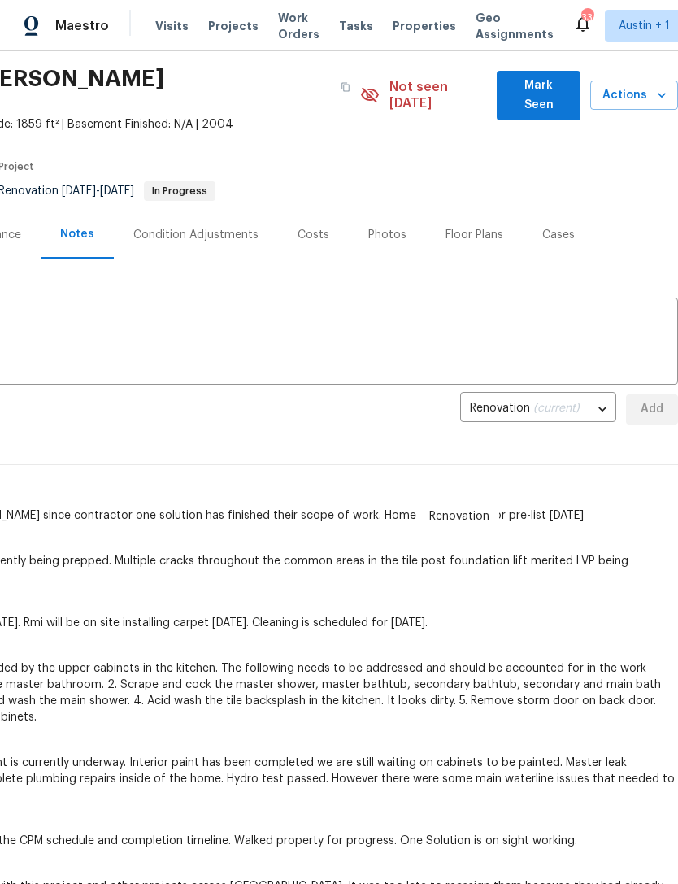
scroll to position [52, 241]
click at [556, 85] on span "Mark Seen" at bounding box center [539, 96] width 58 height 40
